Goal: Check status: Check status

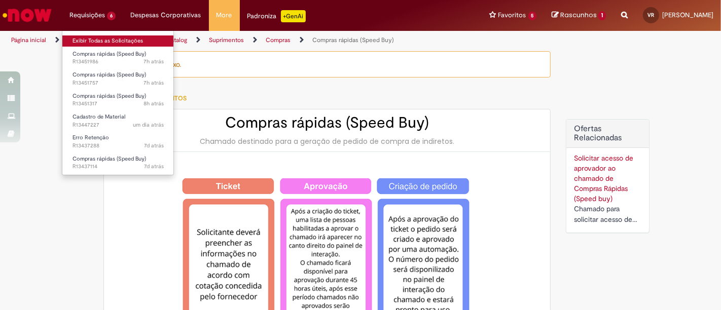
click at [91, 39] on link "Exibir Todas as Solicitações" at bounding box center [118, 40] width 112 height 11
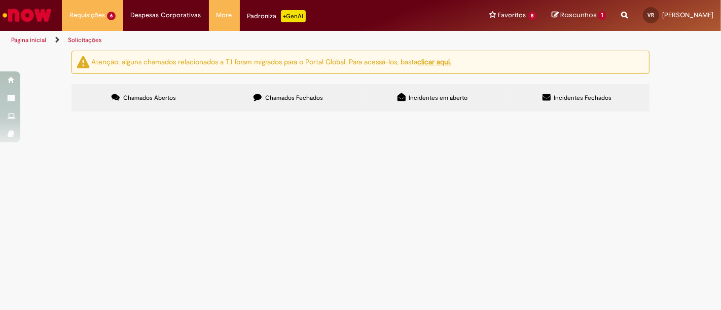
click at [0, 0] on span "MANUTENÇÃO SALA CMES PRÉ AUDITÓRIA" at bounding box center [0, 0] width 0 height 0
click at [0, 0] on span "Aberto" at bounding box center [0, 0] width 0 height 0
